Goal: Task Accomplishment & Management: Use online tool/utility

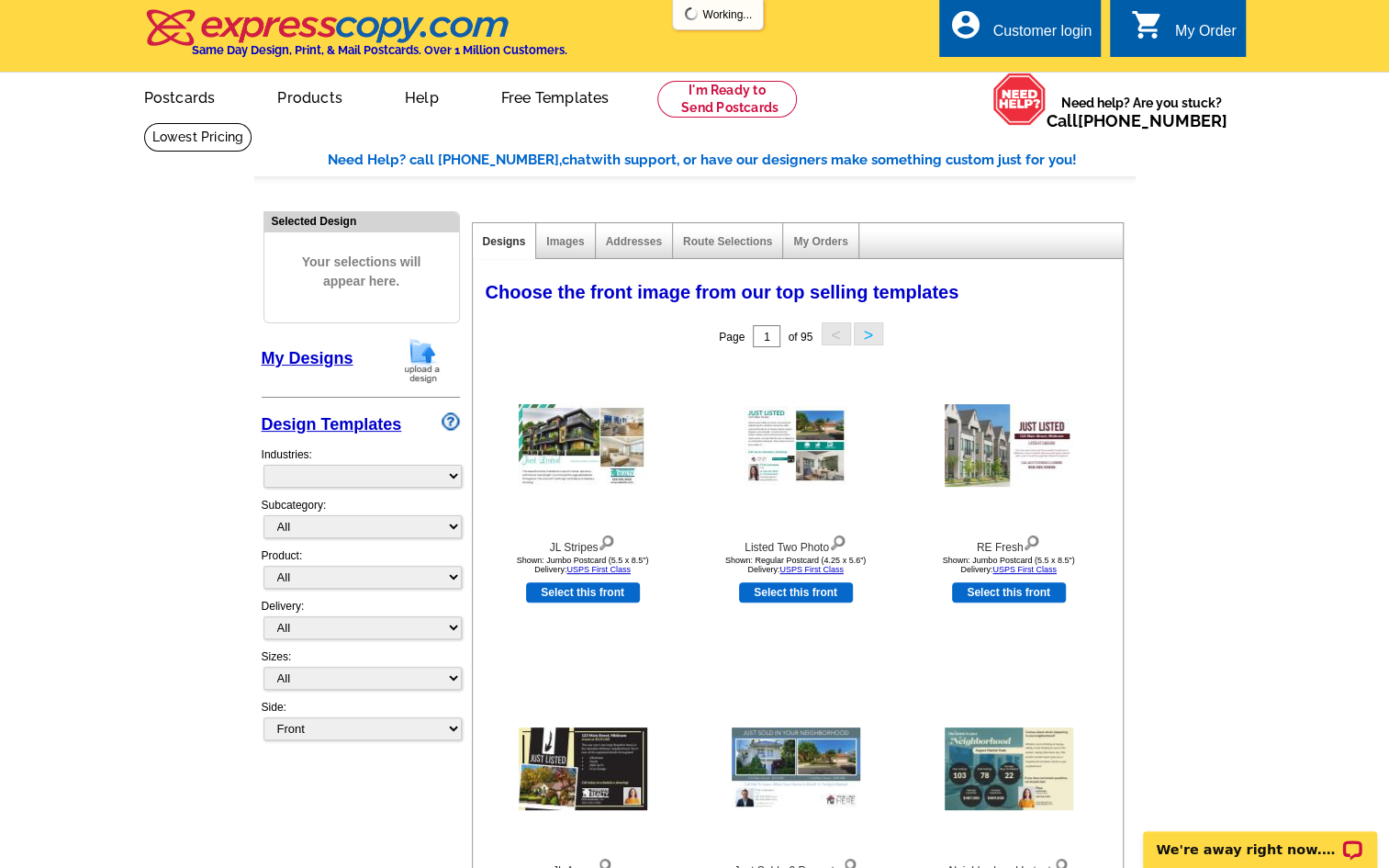
select select "785"
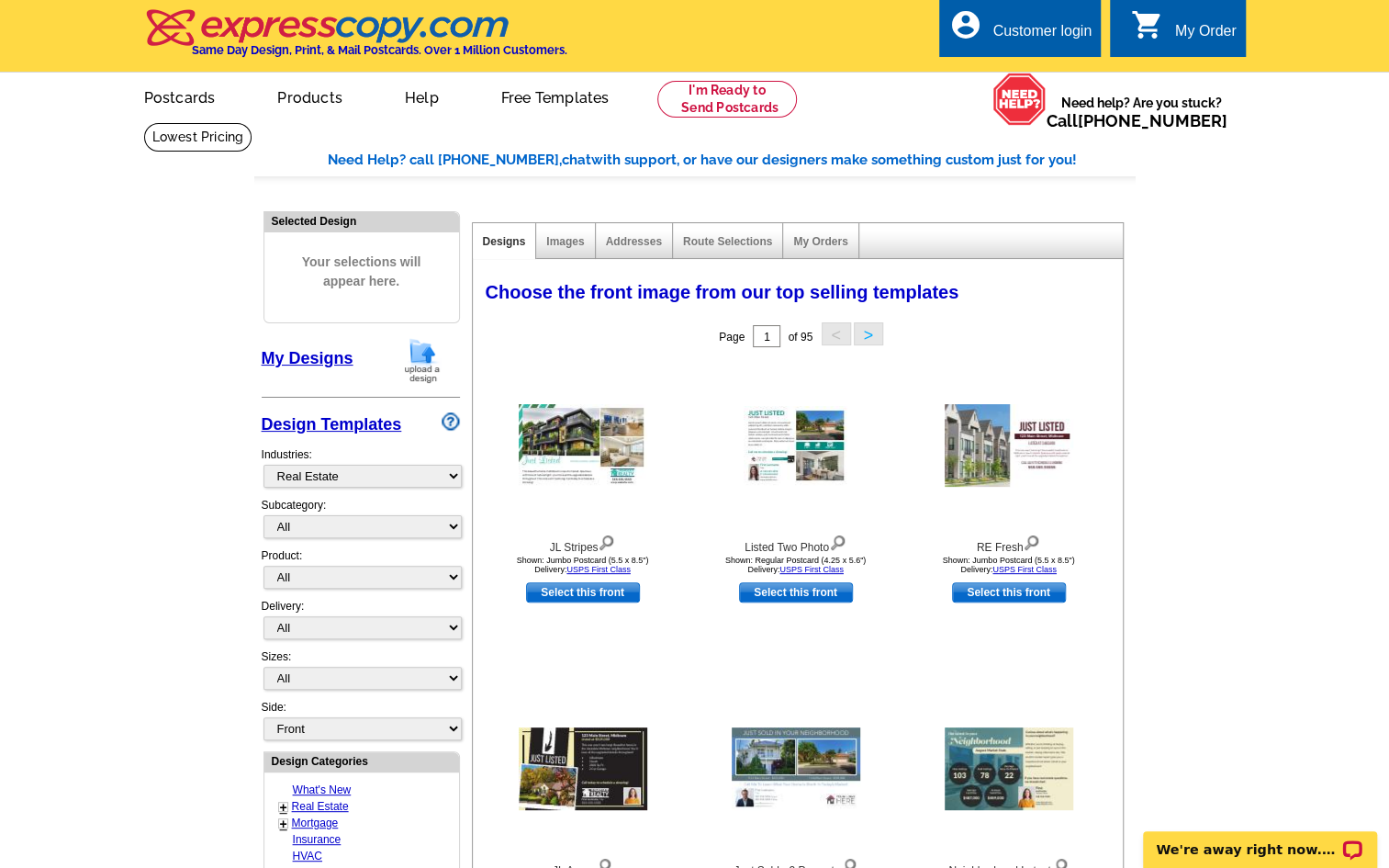
click at [1021, 23] on div "Customer login" at bounding box center [1041, 36] width 99 height 26
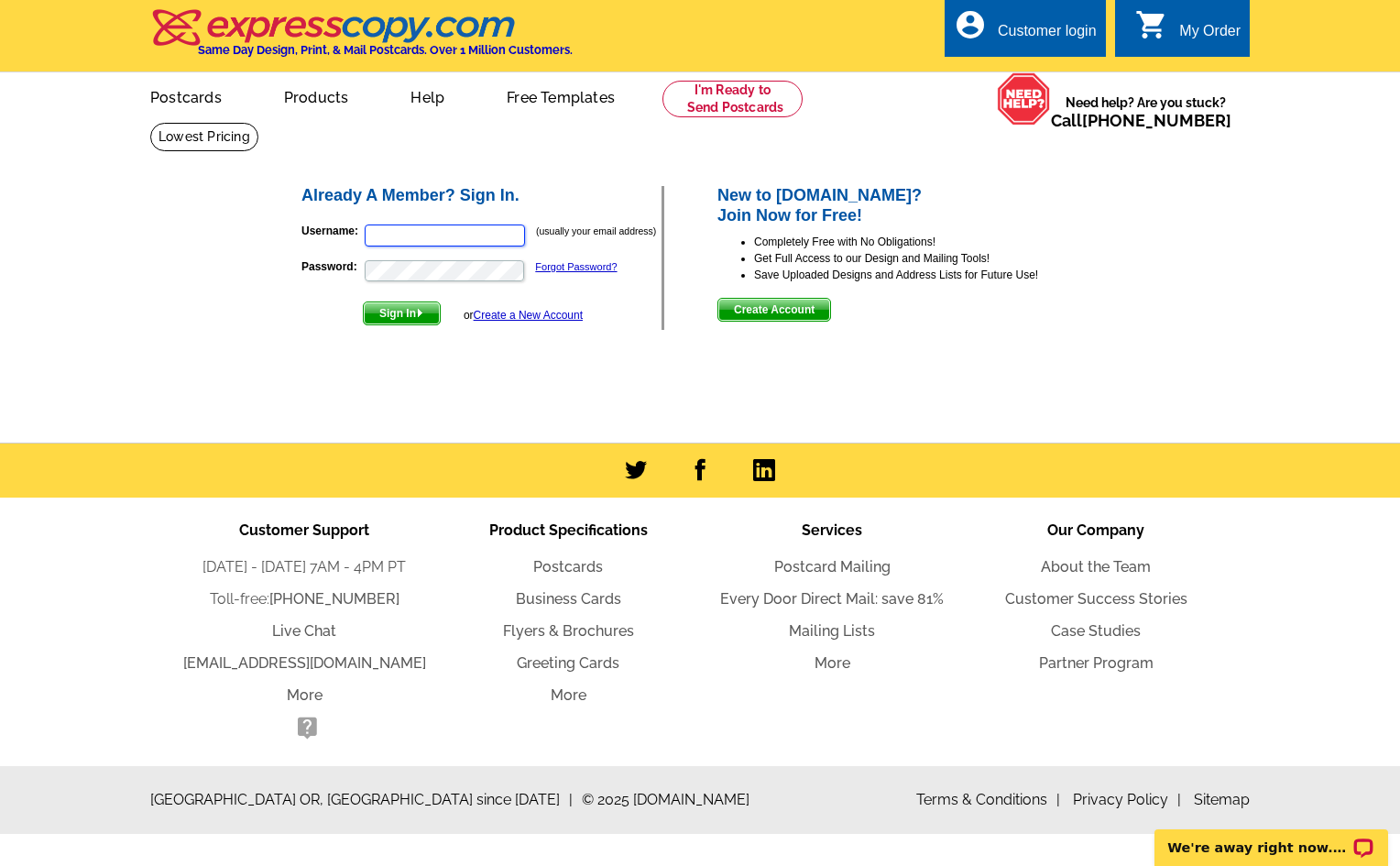
type input "[PERSON_NAME][EMAIL_ADDRESS][DOMAIN_NAME]"
click at [387, 310] on span "Sign In" at bounding box center [401, 313] width 76 height 22
